Goal: Contribute content

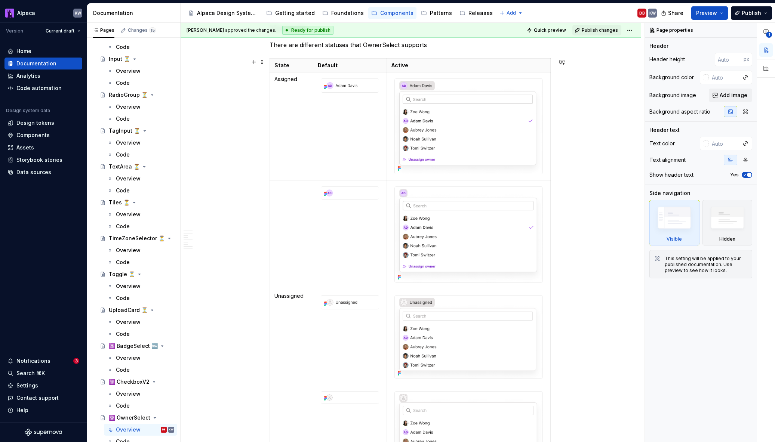
scroll to position [1013, 0]
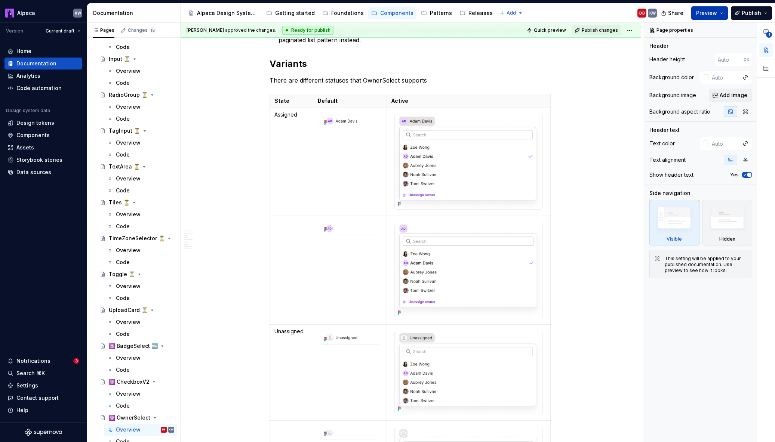
click at [538, 11] on button "Preview" at bounding box center [709, 12] width 37 height 13
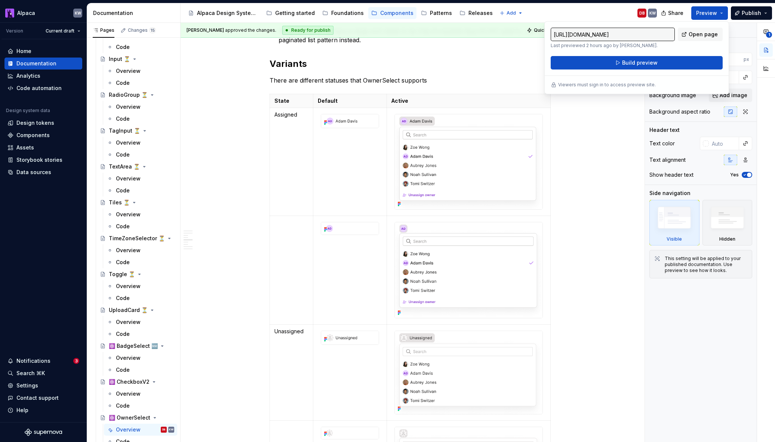
type textarea "*"
click at [538, 56] on button "Build preview" at bounding box center [637, 62] width 172 height 13
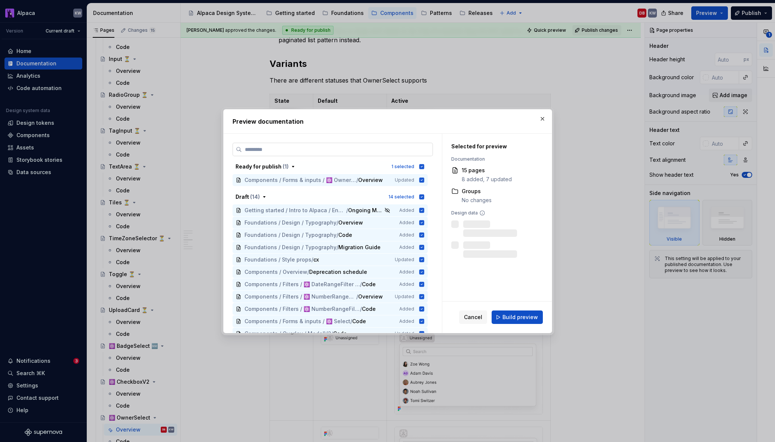
click at [356, 150] on input "search" at bounding box center [337, 149] width 191 height 7
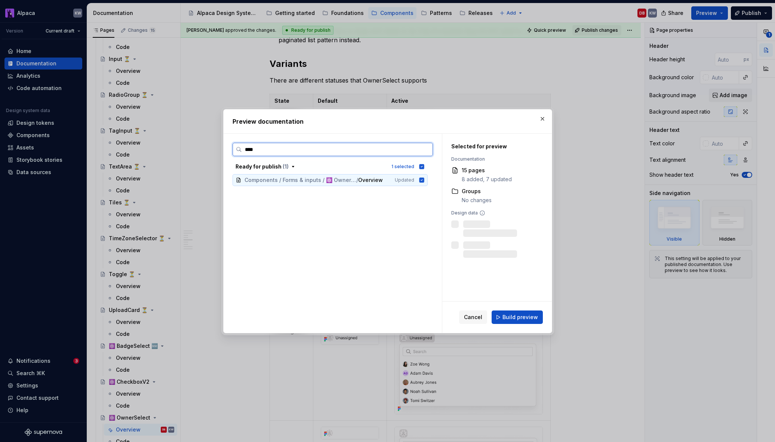
type input "*****"
click at [372, 214] on div "***** Ready for publish ( 1 ) 1 selected Components / Forms & inputs / ⚛️ Owner…" at bounding box center [333, 238] width 200 height 190
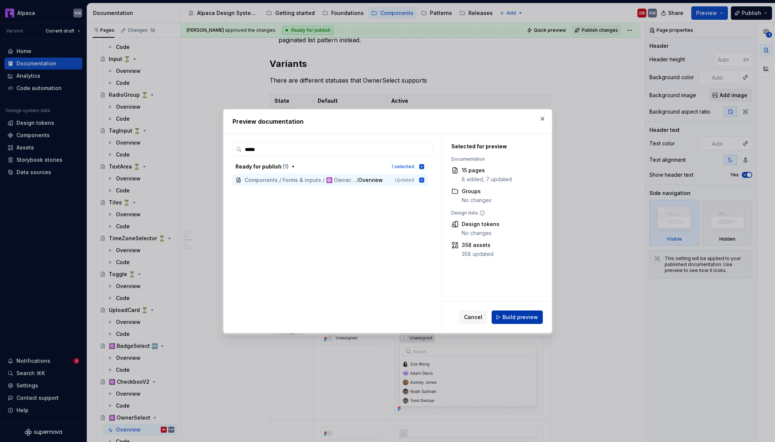
click at [526, 318] on span "Build preview" at bounding box center [521, 317] width 36 height 7
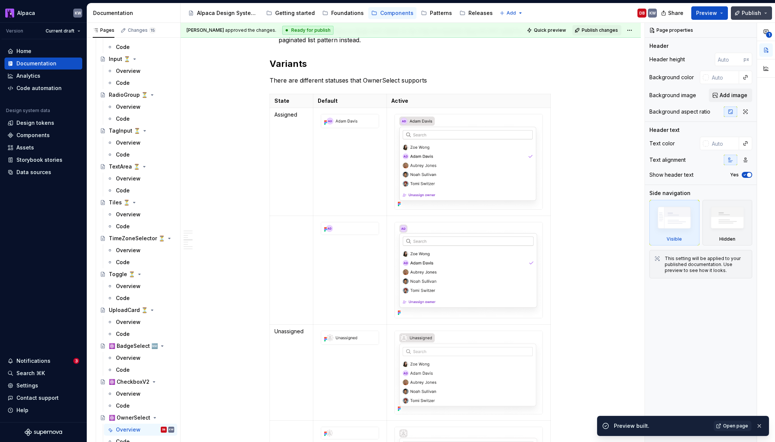
click at [538, 13] on button "Publish" at bounding box center [751, 12] width 41 height 13
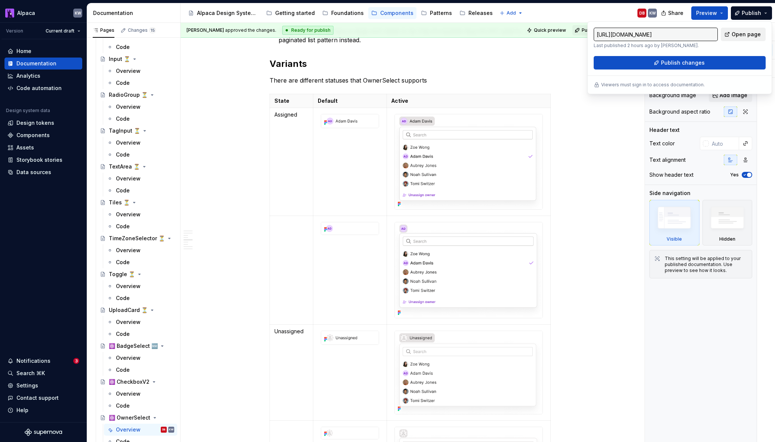
click at [538, 31] on span "Open page" at bounding box center [746, 34] width 29 height 7
click at [538, 12] on span "Preview" at bounding box center [706, 12] width 21 height 7
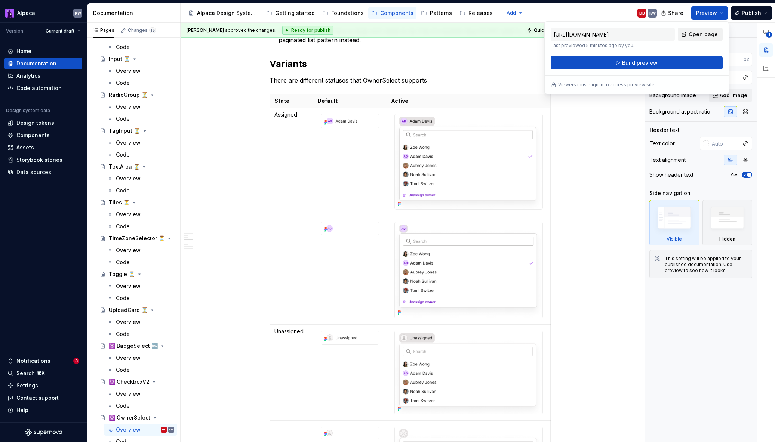
click at [538, 33] on span "Open page" at bounding box center [703, 34] width 29 height 7
click at [538, 11] on span "Publish" at bounding box center [751, 12] width 19 height 7
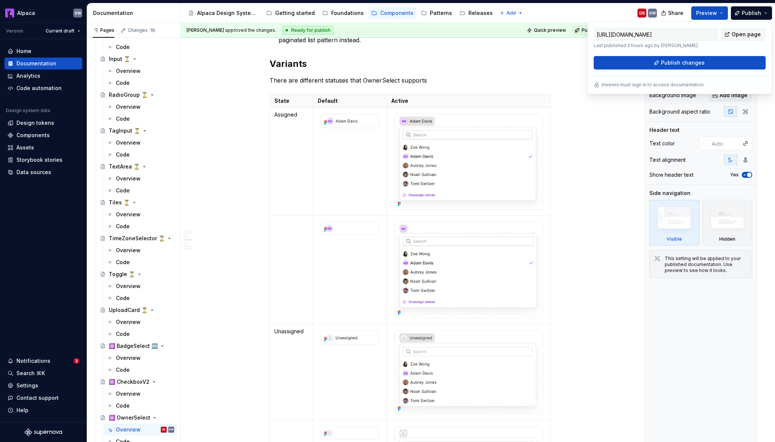
click at [538, 27] on div "[URL][DOMAIN_NAME] Last published 2 hours ago by [PERSON_NAME]. Open page Publi…" at bounding box center [680, 57] width 185 height 73
click at [538, 33] on span "Open page" at bounding box center [746, 34] width 29 height 7
click at [538, 64] on span "Publish changes" at bounding box center [683, 62] width 44 height 7
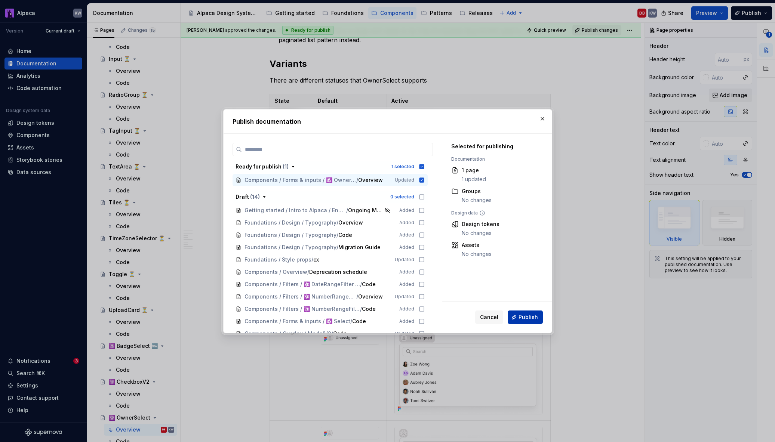
click at [520, 318] on span "Publish" at bounding box center [528, 317] width 19 height 7
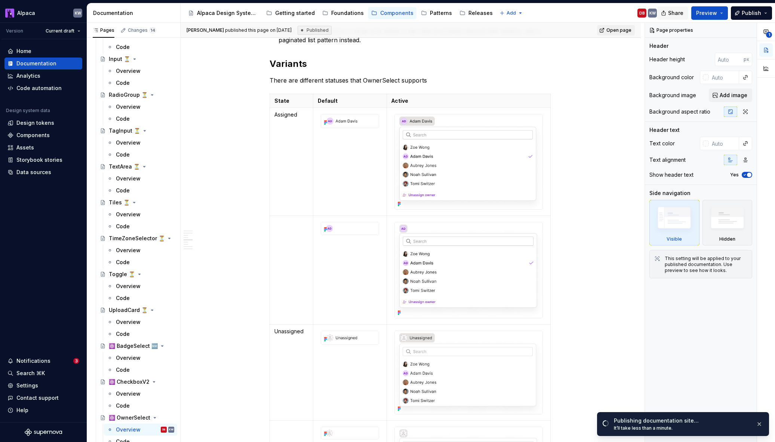
type textarea "*"
